Goal: Task Accomplishment & Management: Manage account settings

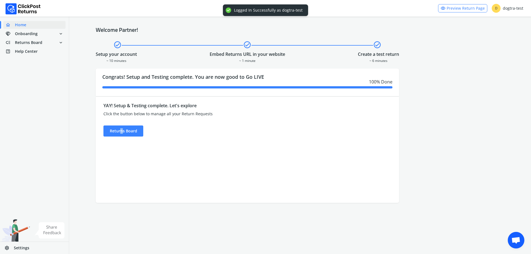
click at [121, 137] on div "YAY! Setup & Testing complete. Let's explore Click the button below to manage a…" at bounding box center [209, 150] width 227 height 106
click at [138, 133] on div "Returns Board" at bounding box center [123, 130] width 40 height 11
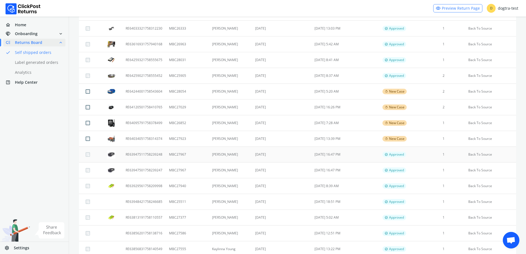
scroll to position [138, 0]
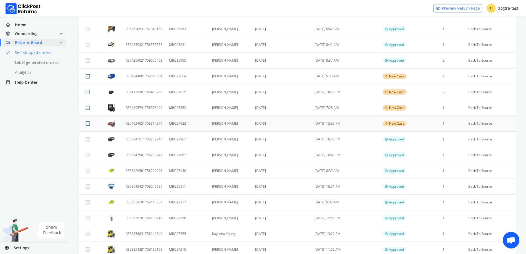
click at [206, 124] on td "MBC27923" at bounding box center [187, 124] width 43 height 16
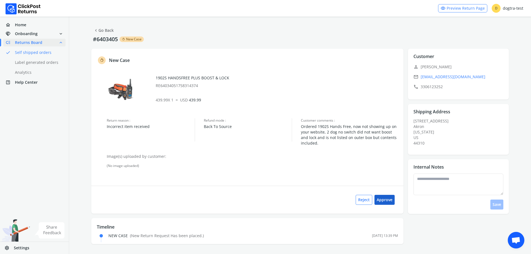
click at [387, 201] on button "Approve" at bounding box center [384, 200] width 20 height 10
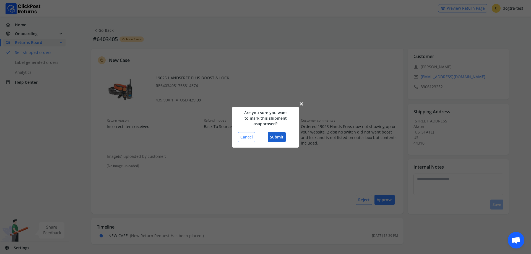
click at [277, 137] on button "Submit" at bounding box center [276, 137] width 18 height 10
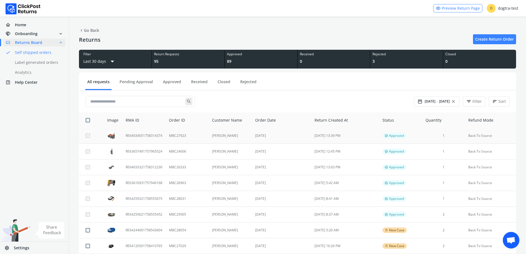
click at [172, 134] on td "MBC27923" at bounding box center [187, 136] width 43 height 16
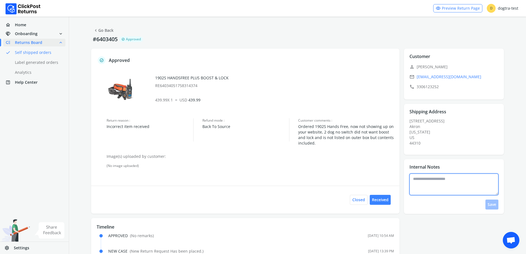
click at [466, 185] on textarea at bounding box center [454, 185] width 89 height 22
type textarea "**********"
click at [486, 203] on button "Save" at bounding box center [492, 205] width 13 height 10
click at [101, 28] on link "chevron_left Go Back" at bounding box center [103, 31] width 20 height 8
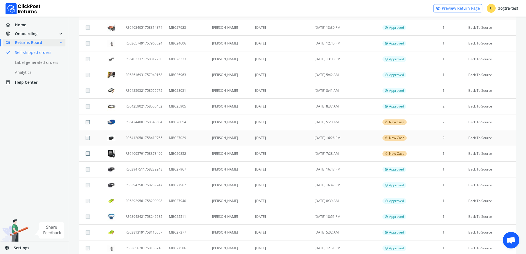
scroll to position [111, 0]
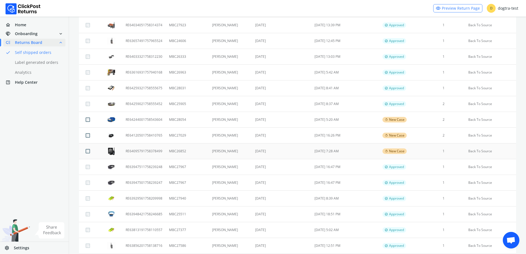
click at [299, 152] on td "[DATE]" at bounding box center [281, 151] width 59 height 16
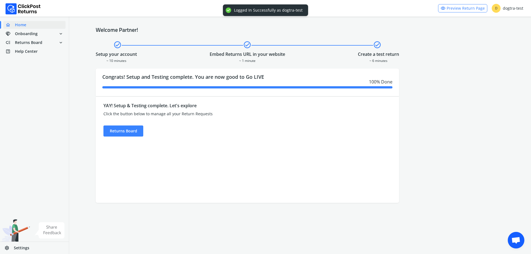
click at [124, 137] on div "YAY! Setup & Testing complete. Let's explore Click the button below to manage a…" at bounding box center [209, 150] width 227 height 106
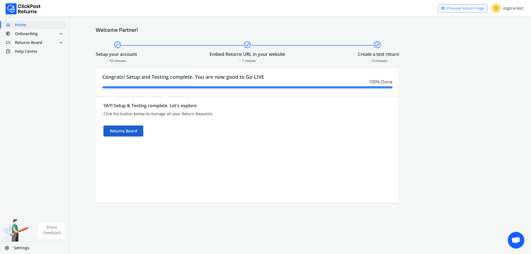
click at [130, 129] on div "Returns Board" at bounding box center [123, 130] width 40 height 11
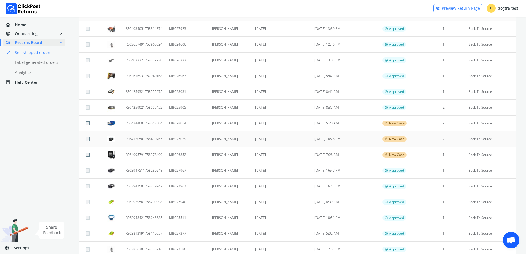
scroll to position [111, 0]
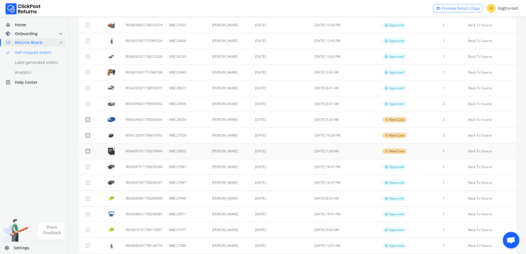
click at [198, 148] on td "MBC26852" at bounding box center [187, 151] width 43 height 16
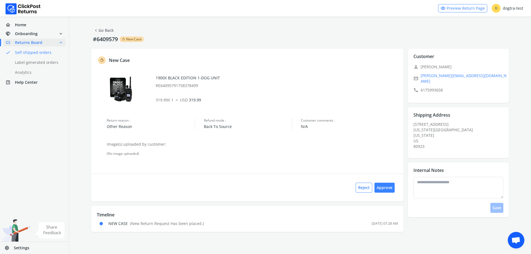
click at [104, 30] on link "chevron_left Go Back" at bounding box center [103, 31] width 20 height 8
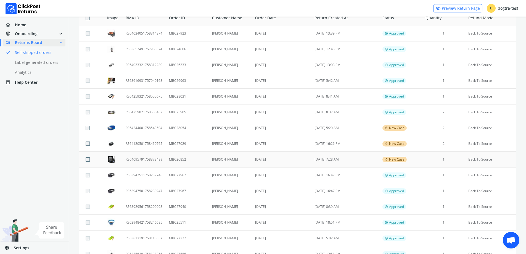
scroll to position [111, 0]
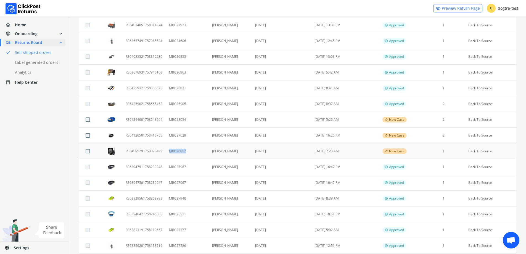
drag, startPoint x: 191, startPoint y: 151, endPoint x: 170, endPoint y: 152, distance: 20.7
click at [170, 152] on td "MBC26852" at bounding box center [187, 151] width 43 height 16
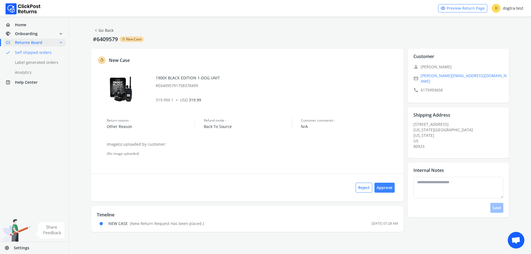
click at [112, 33] on link "chevron_left Go Back" at bounding box center [103, 31] width 20 height 8
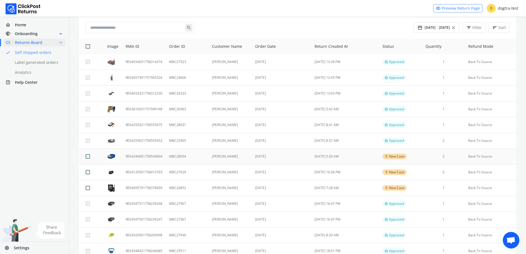
scroll to position [83, 0]
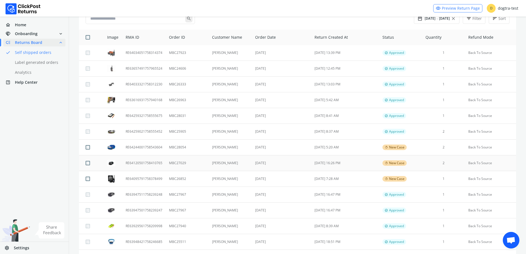
click at [127, 162] on td "RE64120501758410765" at bounding box center [143, 163] width 43 height 16
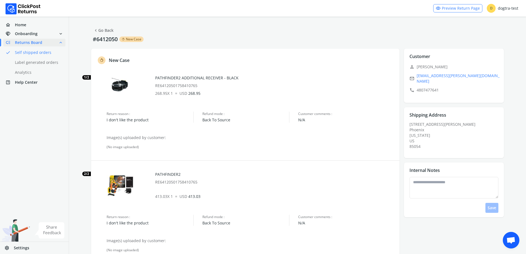
click at [108, 29] on link "chevron_left Go Back" at bounding box center [103, 31] width 20 height 8
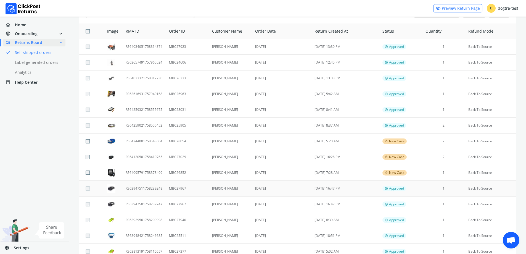
scroll to position [111, 0]
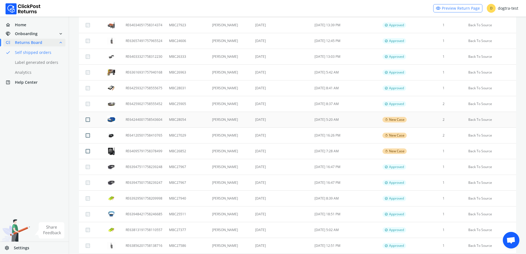
click at [212, 116] on td "[PERSON_NAME]" at bounding box center [230, 120] width 43 height 16
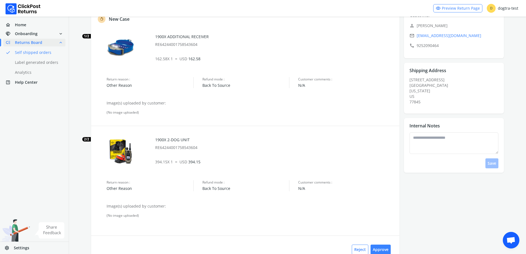
scroll to position [90, 0]
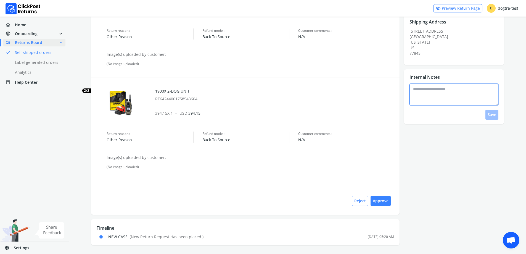
click at [449, 93] on textarea at bounding box center [454, 95] width 89 height 22
drag, startPoint x: 473, startPoint y: 90, endPoint x: 371, endPoint y: 91, distance: 101.7
click at [371, 91] on div "**********" at bounding box center [297, 102] width 413 height 286
type textarea "**********"
click at [492, 117] on button "Save" at bounding box center [492, 115] width 13 height 10
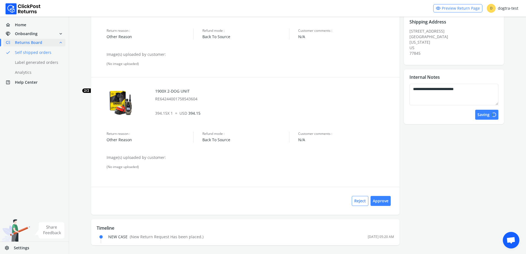
scroll to position [0, 0]
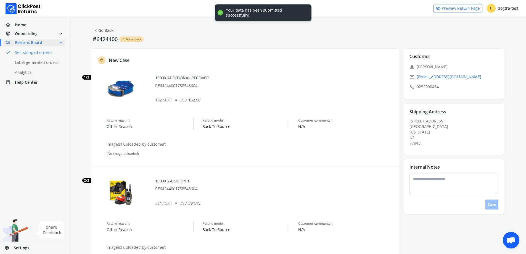
click at [98, 29] on link "chevron_left Go Back" at bounding box center [103, 31] width 20 height 8
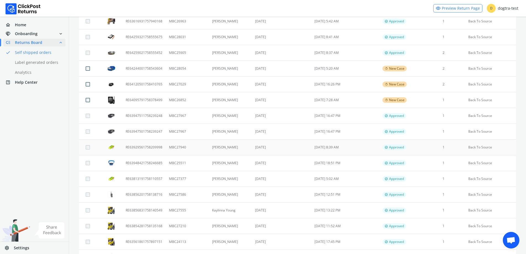
scroll to position [166, 0]
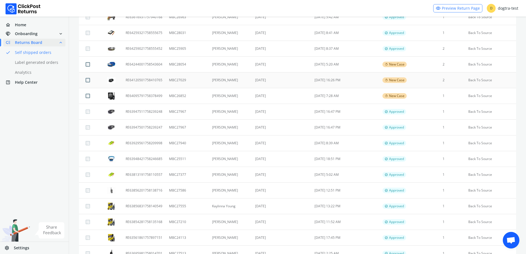
click at [260, 82] on td "[DATE]" at bounding box center [281, 80] width 59 height 16
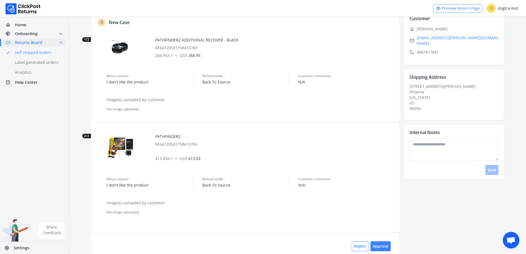
scroll to position [83, 0]
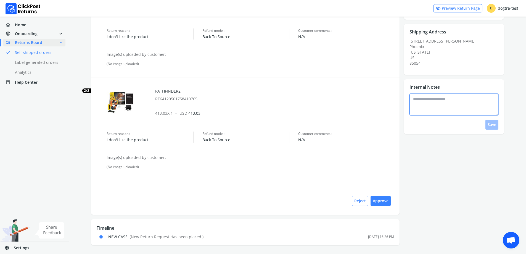
click at [439, 94] on textarea at bounding box center [454, 105] width 89 height 22
paste textarea "**********"
type textarea "**********"
click at [490, 122] on button "Save" at bounding box center [492, 125] width 13 height 10
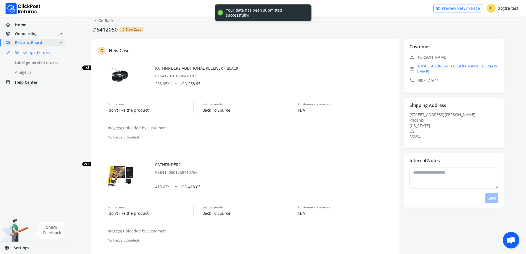
scroll to position [0, 0]
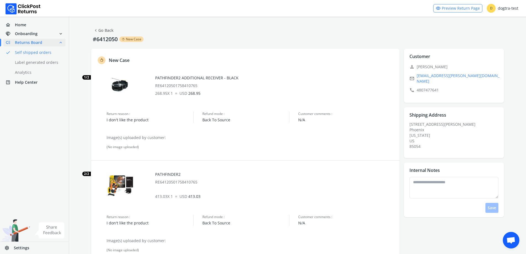
click at [112, 32] on link "chevron_left Go Back" at bounding box center [103, 31] width 20 height 8
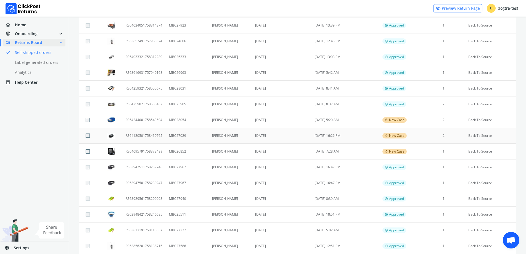
scroll to position [111, 0]
click at [343, 152] on td "[DATE] 7:28 AM" at bounding box center [345, 151] width 68 height 16
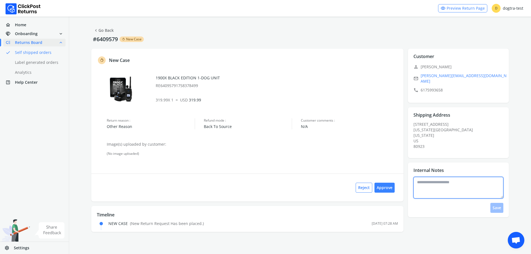
drag, startPoint x: 437, startPoint y: 181, endPoint x: 503, endPoint y: 164, distance: 68.3
click at [437, 180] on textarea at bounding box center [458, 188] width 90 height 22
paste textarea "**********"
type textarea "**********"
click at [497, 203] on button "Save" at bounding box center [496, 208] width 13 height 10
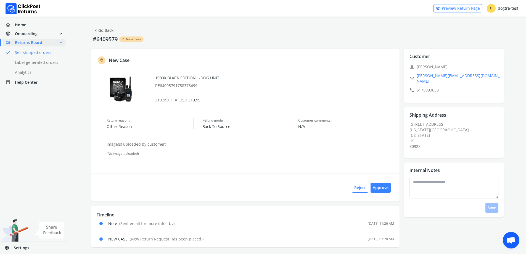
click at [106, 32] on link "chevron_left Go Back" at bounding box center [103, 31] width 20 height 8
